Goal: Check status: Check status

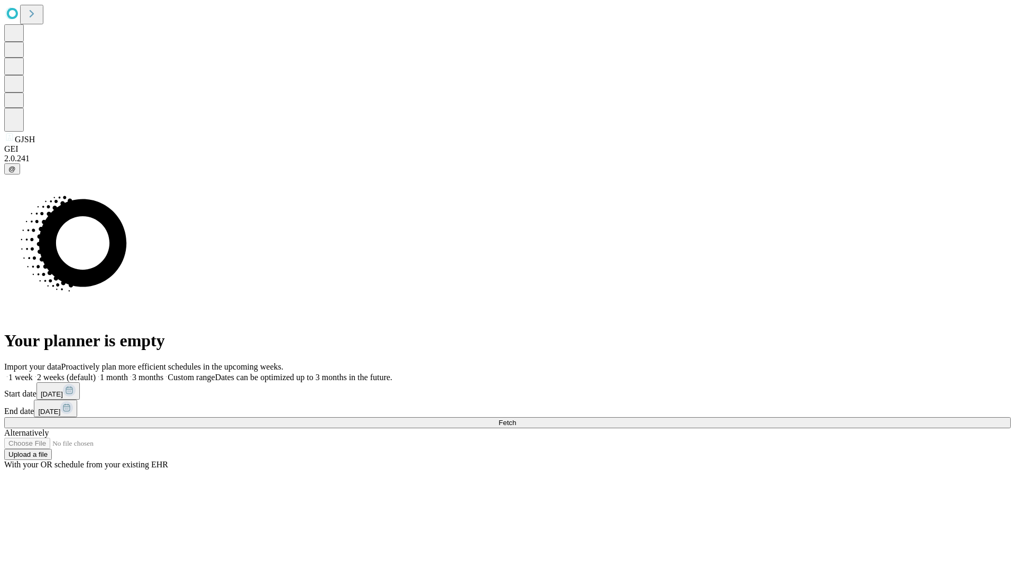
click at [516, 419] on span "Fetch" at bounding box center [507, 423] width 17 height 8
